Goal: Use online tool/utility: Use online tool/utility

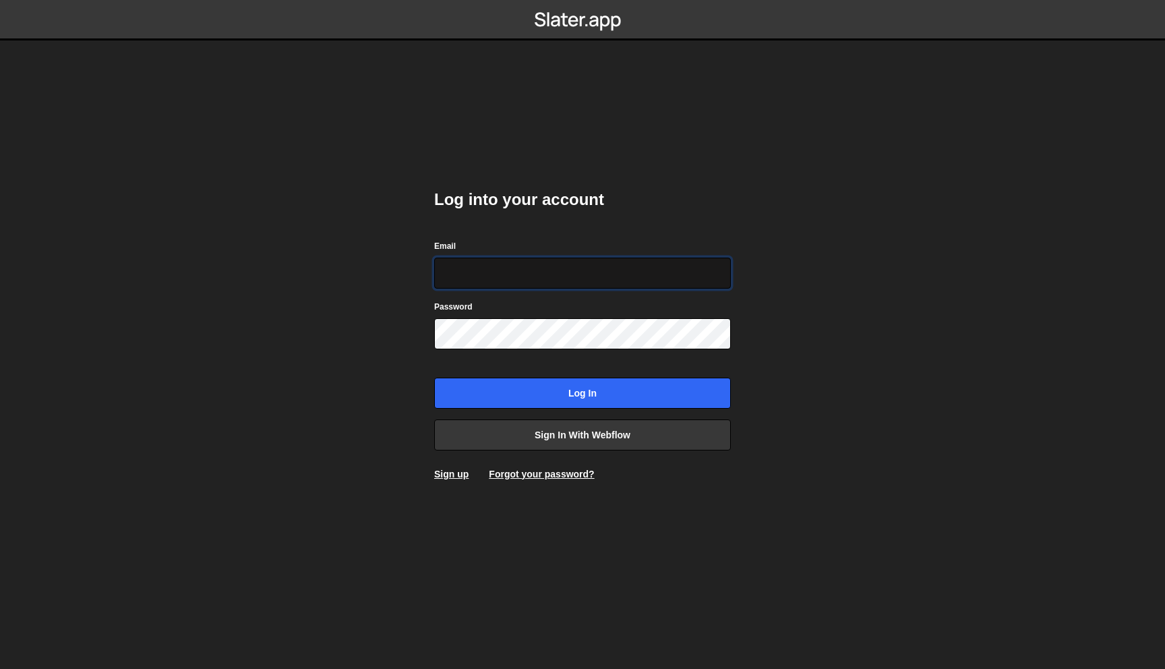
type input "mark@mn-stud.io"
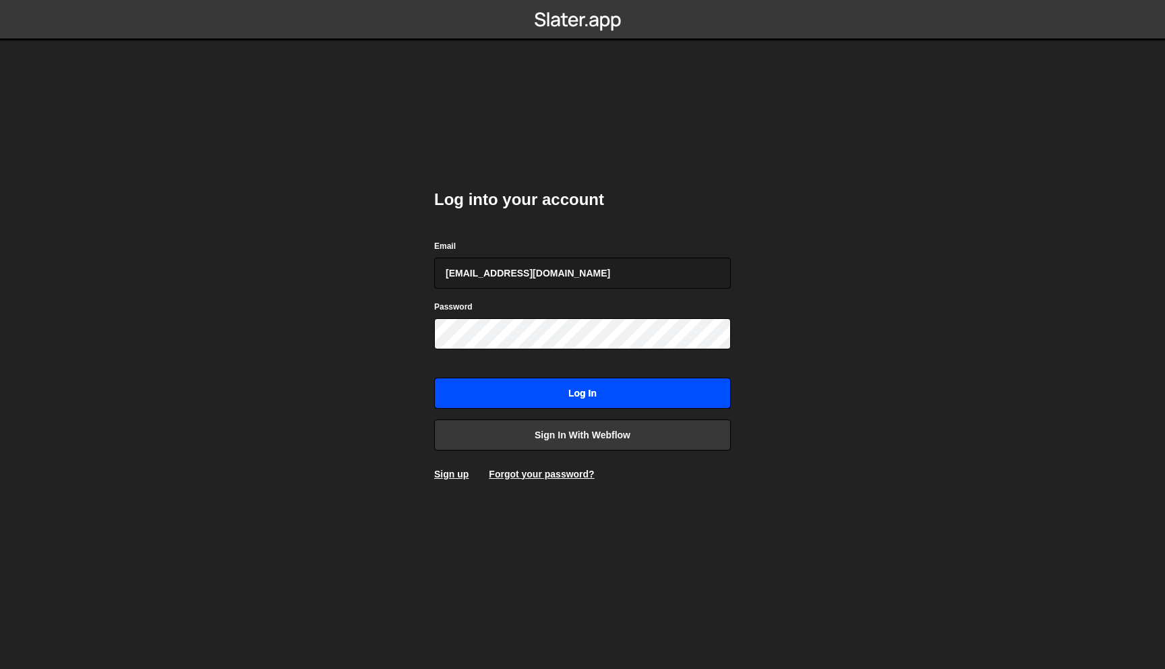
click at [574, 390] on input "Log in" at bounding box center [582, 393] width 297 height 31
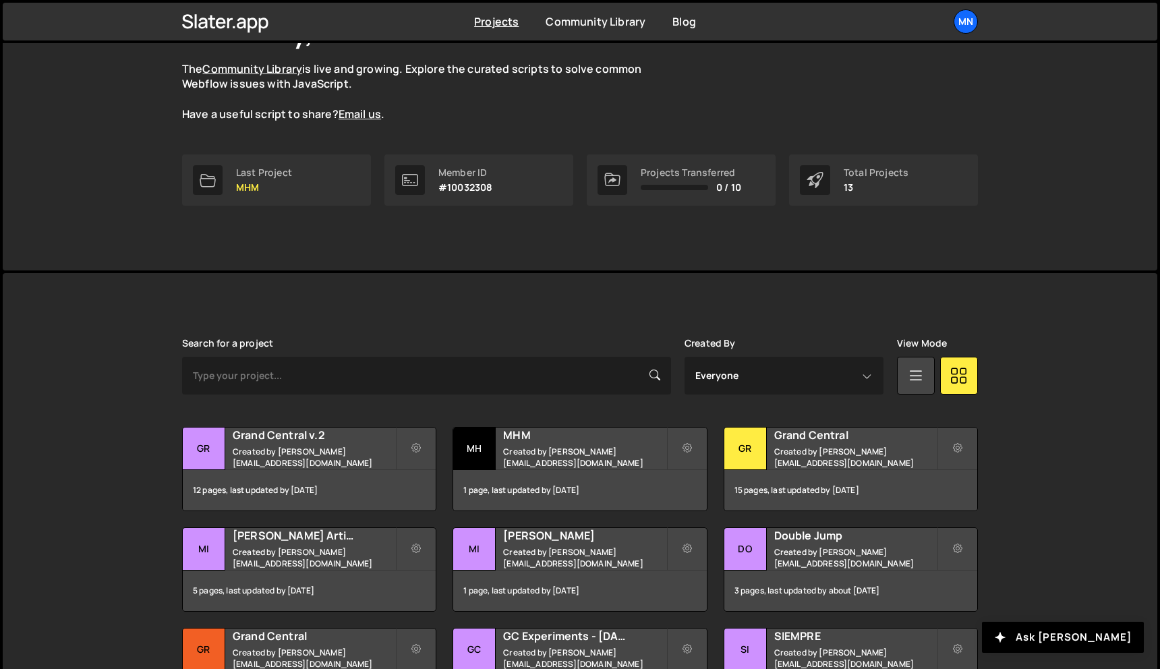
scroll to position [117, 0]
click at [301, 440] on h2 "Grand Central v.2" at bounding box center [314, 434] width 162 height 15
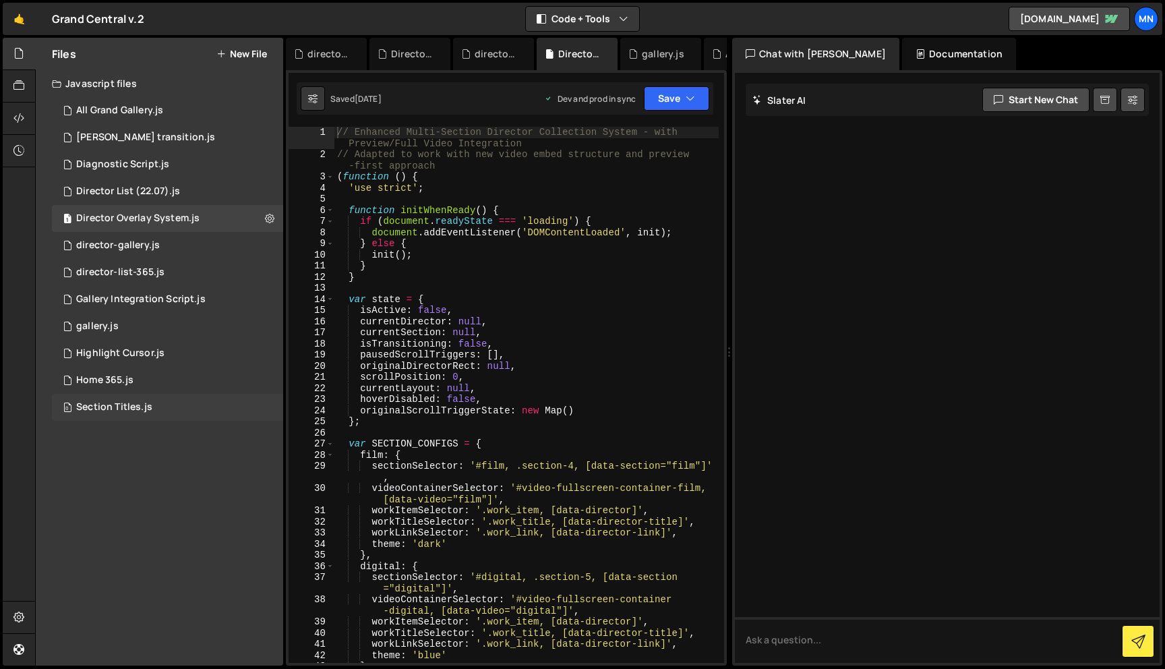
click at [115, 412] on div "Section Titles.js" at bounding box center [114, 407] width 76 height 12
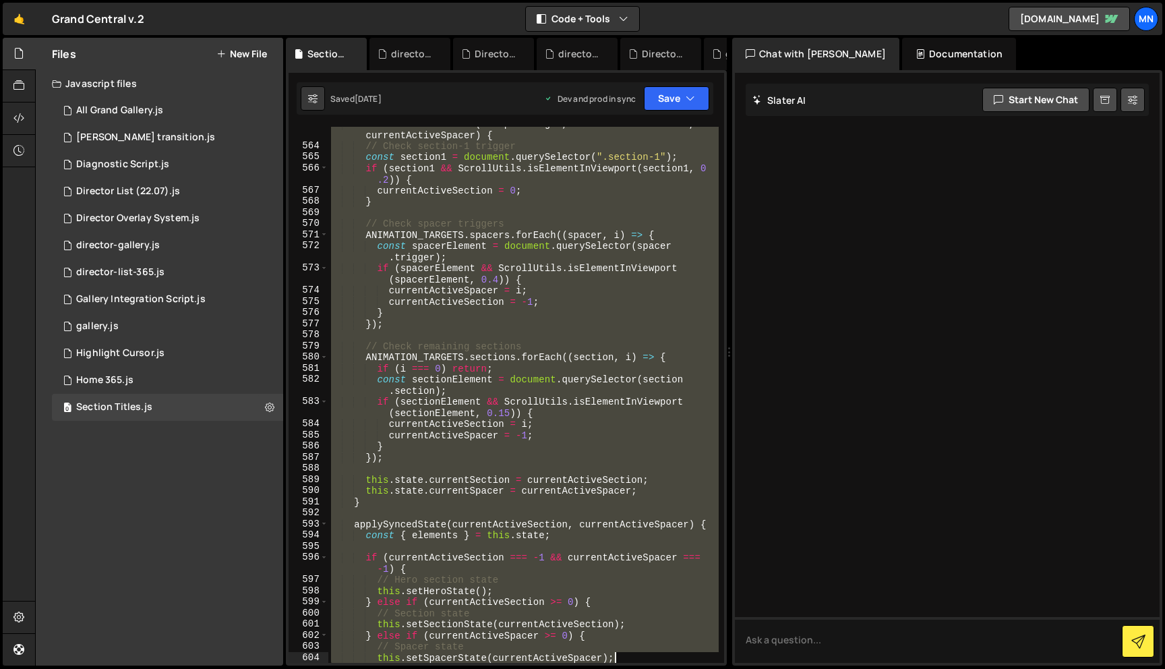
drag, startPoint x: 330, startPoint y: 131, endPoint x: 910, endPoint y: 668, distance: 790.1
click at [910, 668] on div "Hold on a sec... Are you certain you wish to leave this page? Any changes you'v…" at bounding box center [582, 334] width 1165 height 669
type textarea "gsap.set(elements.navLogo, { opacity: 0 }); gsap.set([elements.heroSublinePart1…"
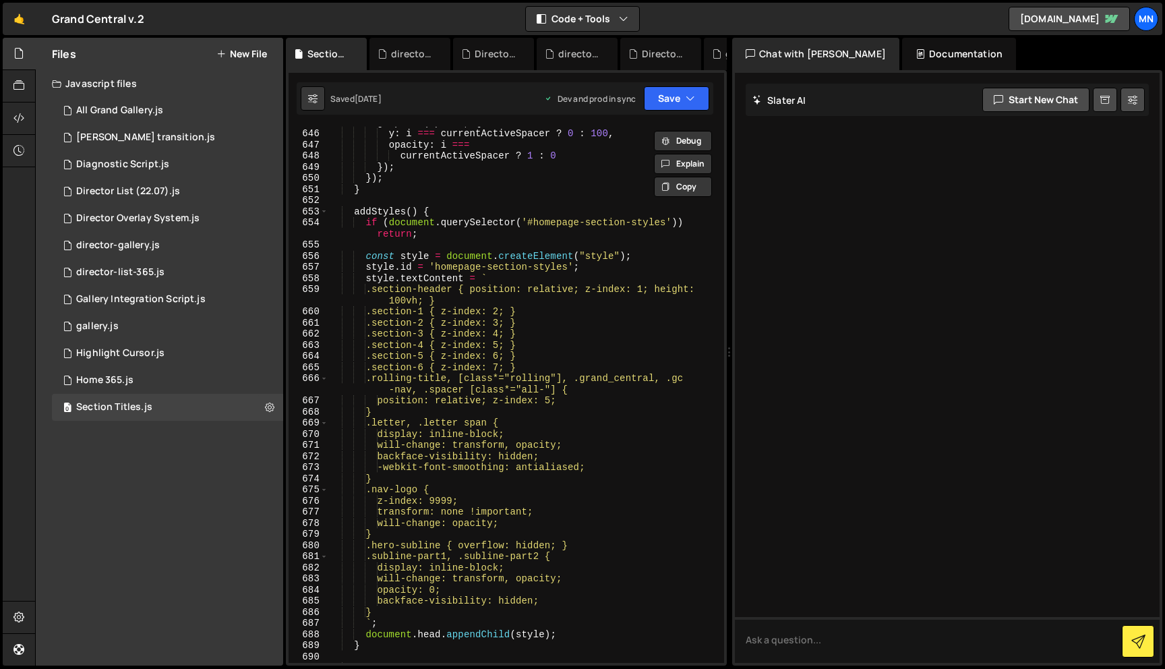
scroll to position [8297, 0]
